Goal: Transaction & Acquisition: Download file/media

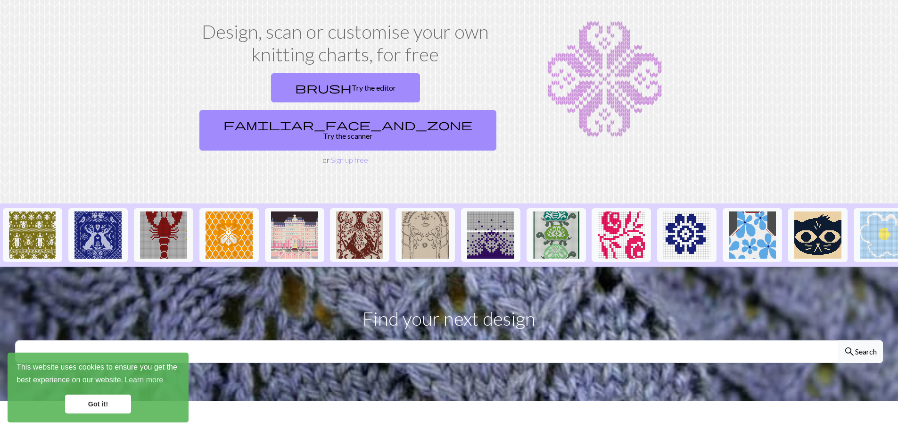
scroll to position [47, 0]
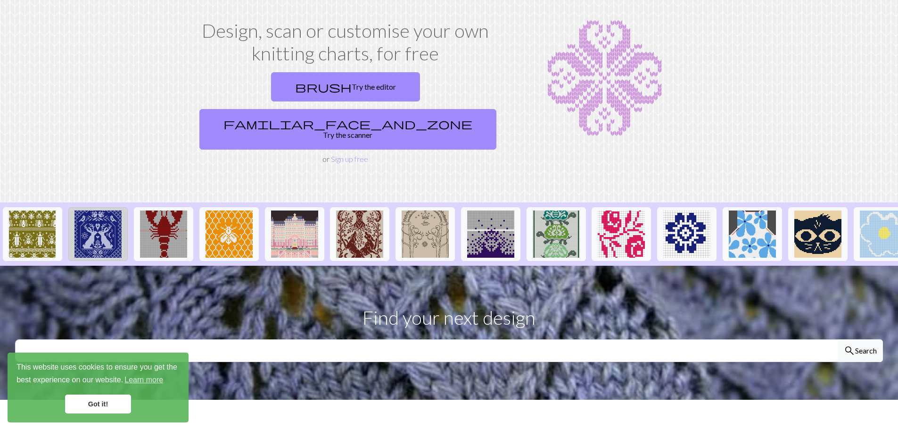
click at [103, 210] on img at bounding box center [98, 233] width 47 height 47
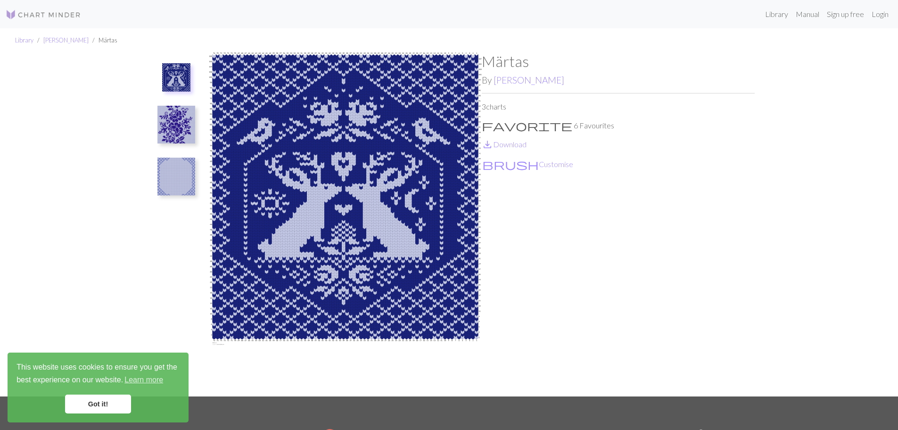
drag, startPoint x: 187, startPoint y: 129, endPoint x: 188, endPoint y: 140, distance: 10.9
click at [187, 130] on img at bounding box center [177, 125] width 38 height 38
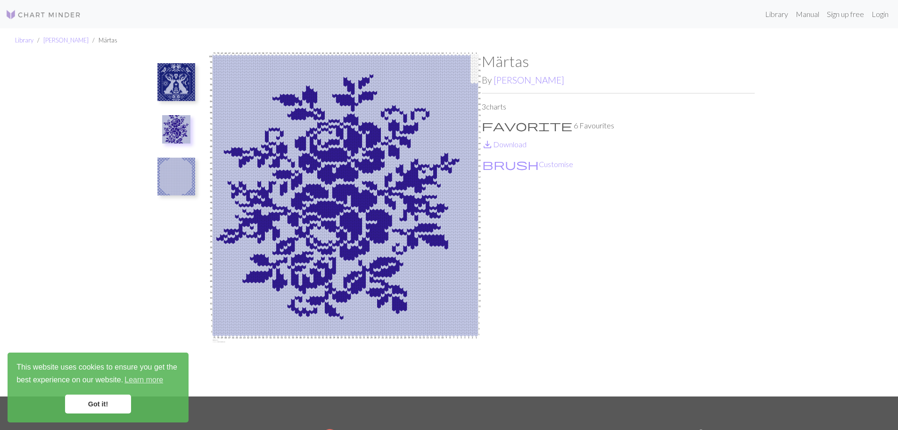
click at [184, 182] on img at bounding box center [177, 177] width 38 height 38
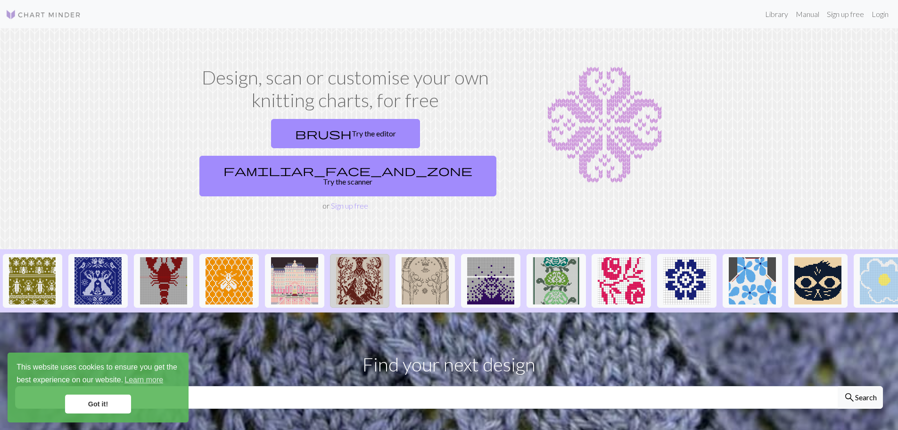
click at [357, 257] on img at bounding box center [359, 280] width 47 height 47
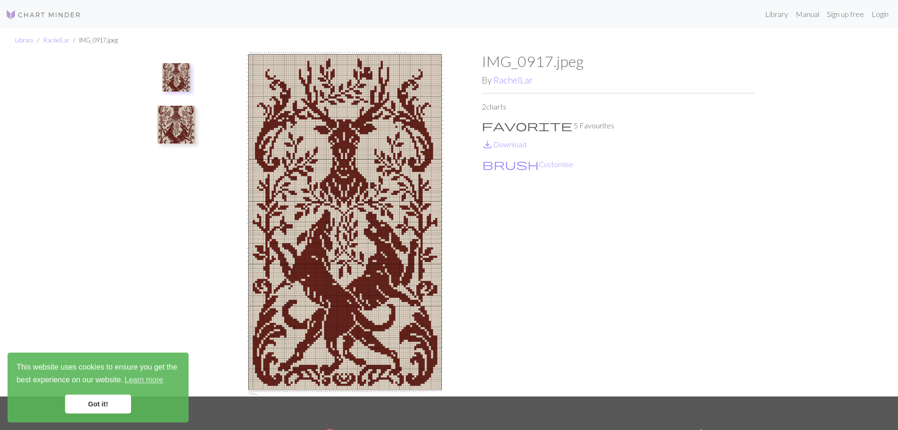
click at [183, 132] on img at bounding box center [177, 125] width 38 height 38
click at [513, 143] on link "save_alt Download" at bounding box center [504, 144] width 45 height 9
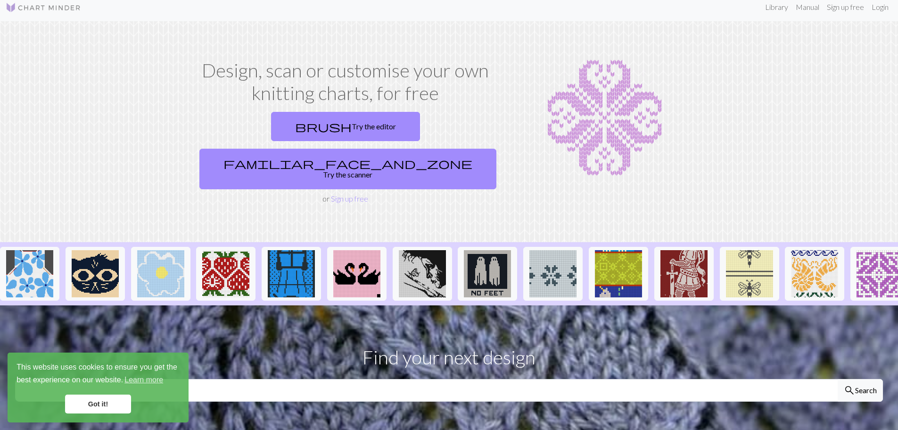
scroll to position [0, 738]
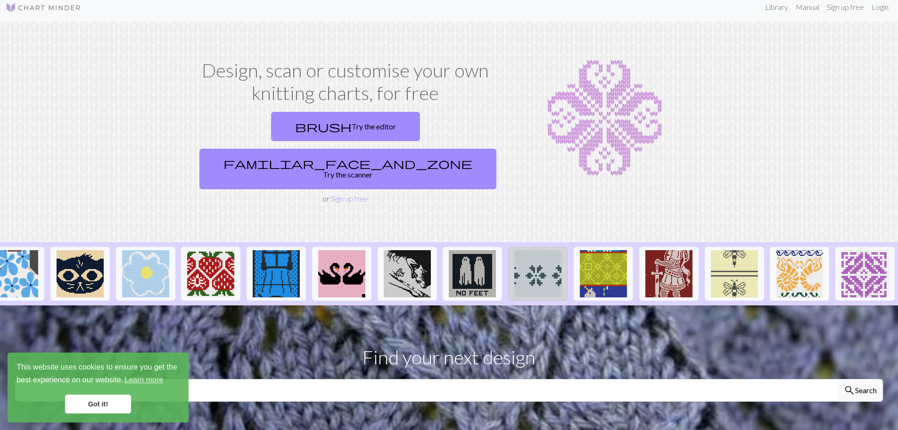
click at [548, 250] on img at bounding box center [537, 273] width 47 height 47
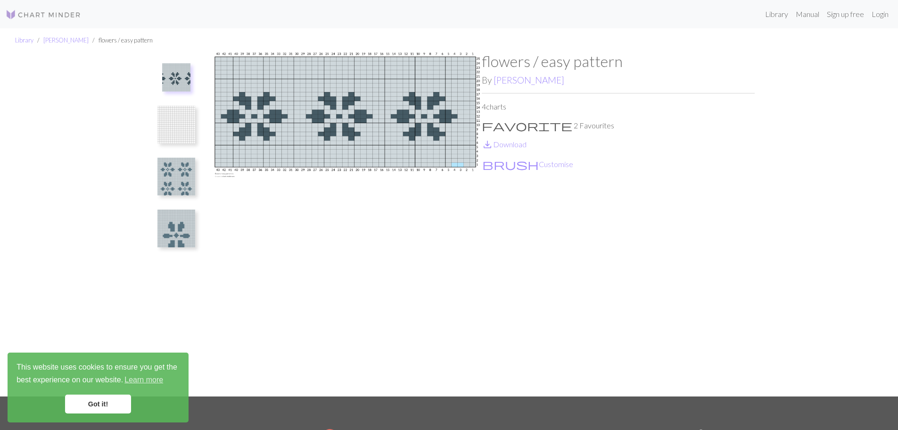
click at [184, 176] on img at bounding box center [177, 177] width 38 height 38
